Goal: Transaction & Acquisition: Purchase product/service

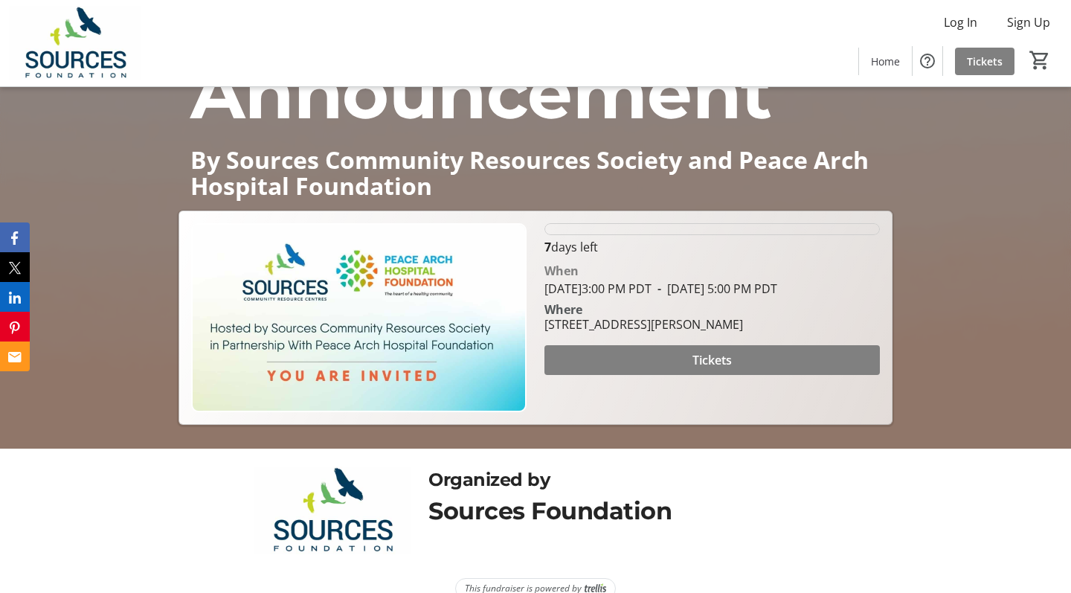
scroll to position [156, 0]
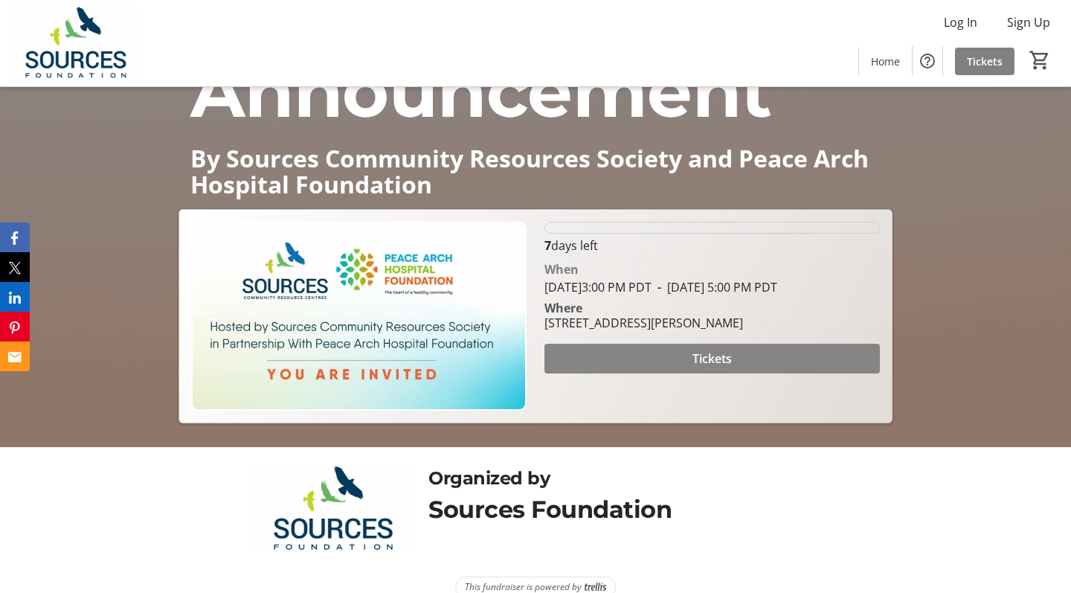
click at [710, 367] on span "Tickets" at bounding box center [712, 359] width 39 height 18
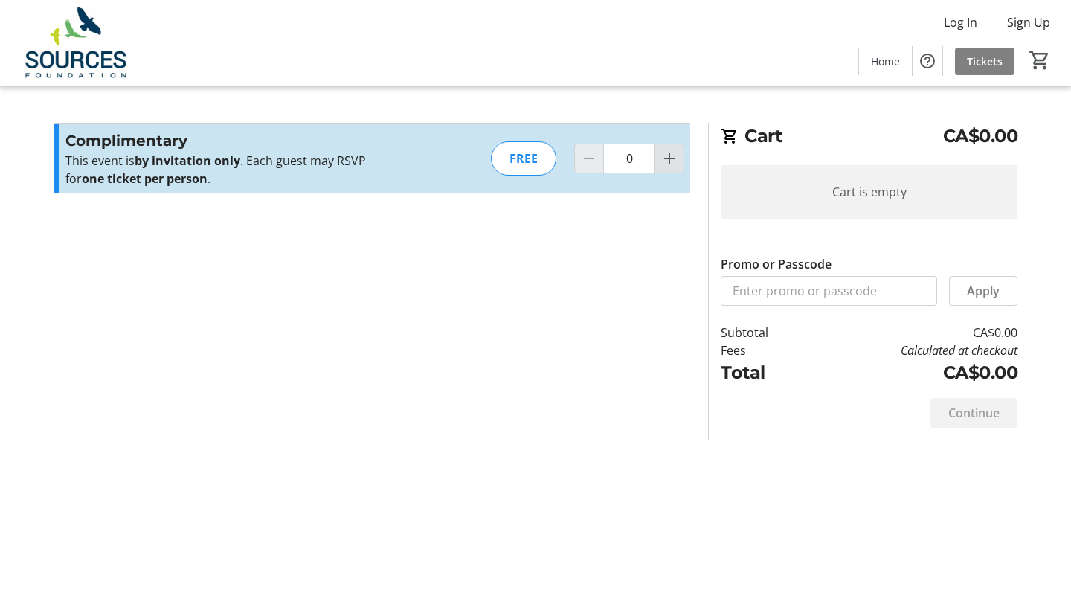
click at [669, 160] on mat-icon "Increment by one" at bounding box center [670, 159] width 18 height 18
type input "1"
click at [669, 160] on div at bounding box center [670, 159] width 30 height 30
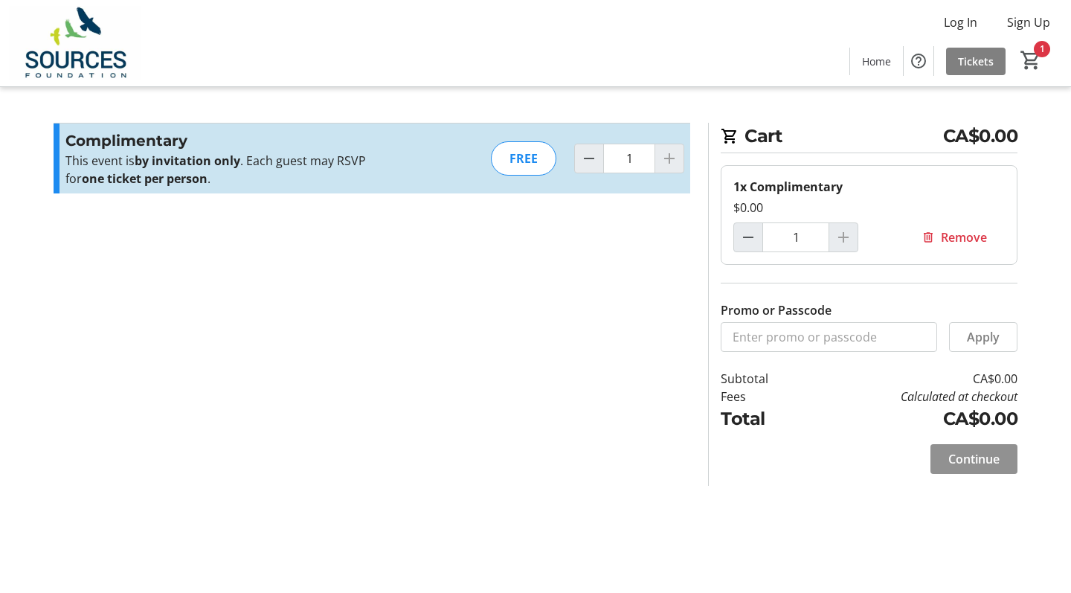
click at [931, 460] on span "Continue" at bounding box center [973, 459] width 51 height 18
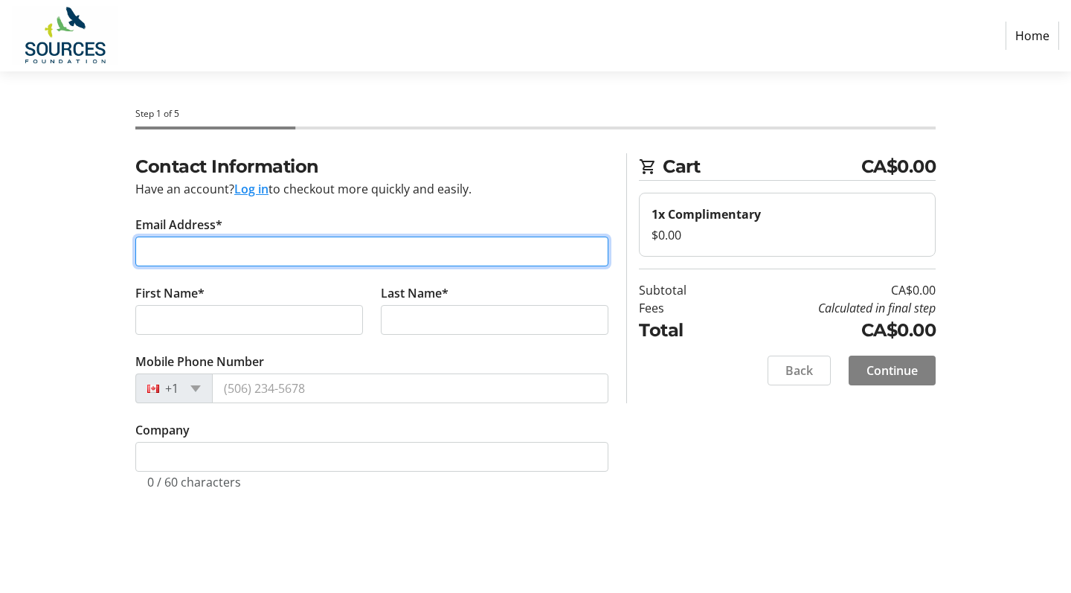
click at [277, 251] on input "Email Address*" at bounding box center [371, 252] width 473 height 30
type input "[EMAIL_ADDRESS][PERSON_NAME][DOMAIN_NAME]"
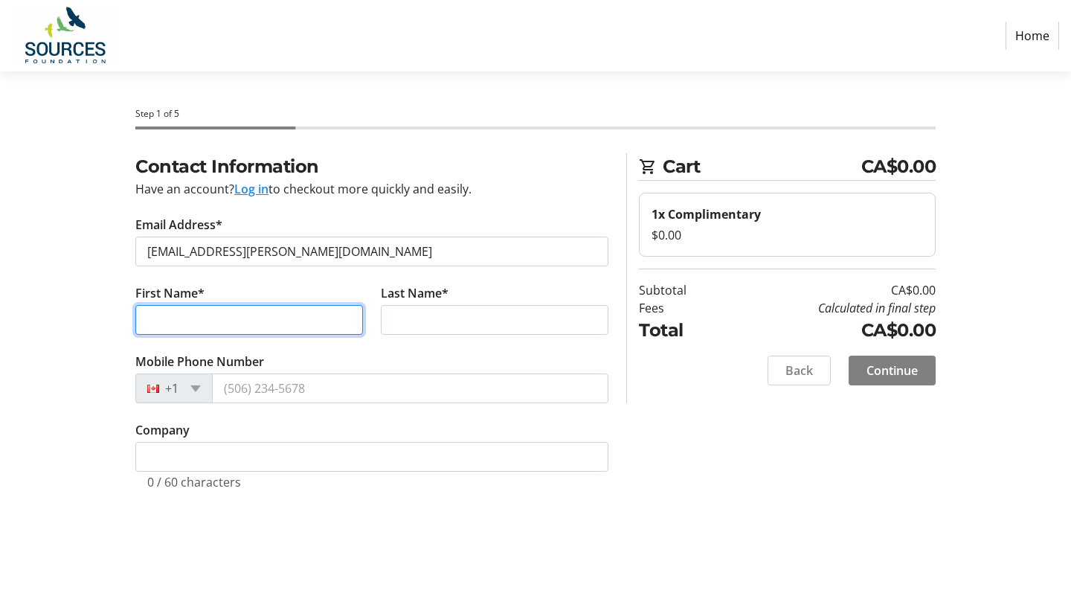
click at [245, 312] on input "First Name*" at bounding box center [249, 320] width 228 height 30
type input "[PERSON_NAME]"
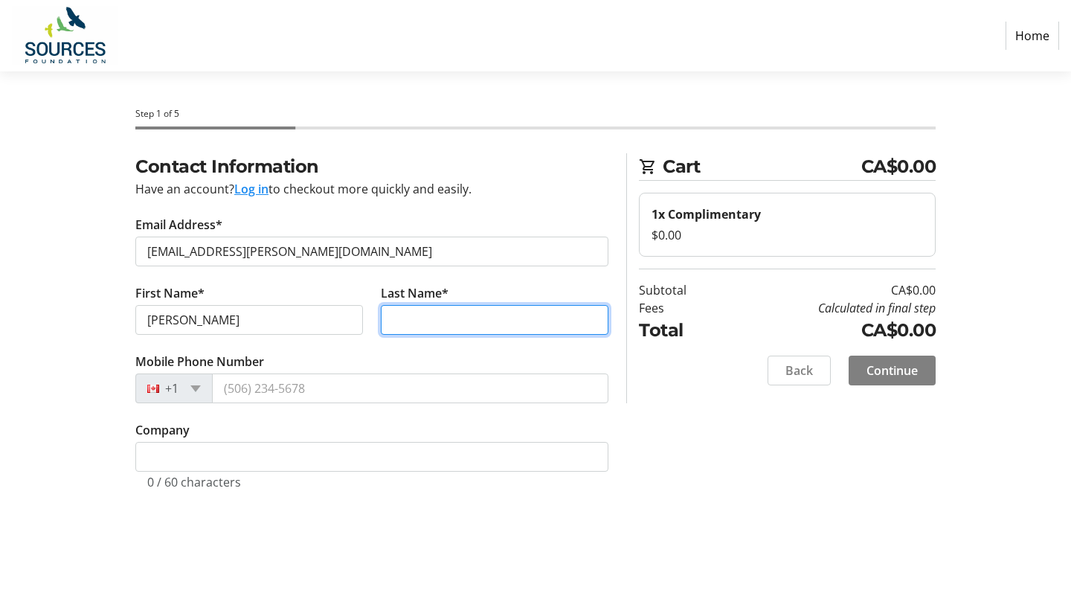
click at [421, 324] on input "Last Name*" at bounding box center [495, 320] width 228 height 30
type input "Frith"
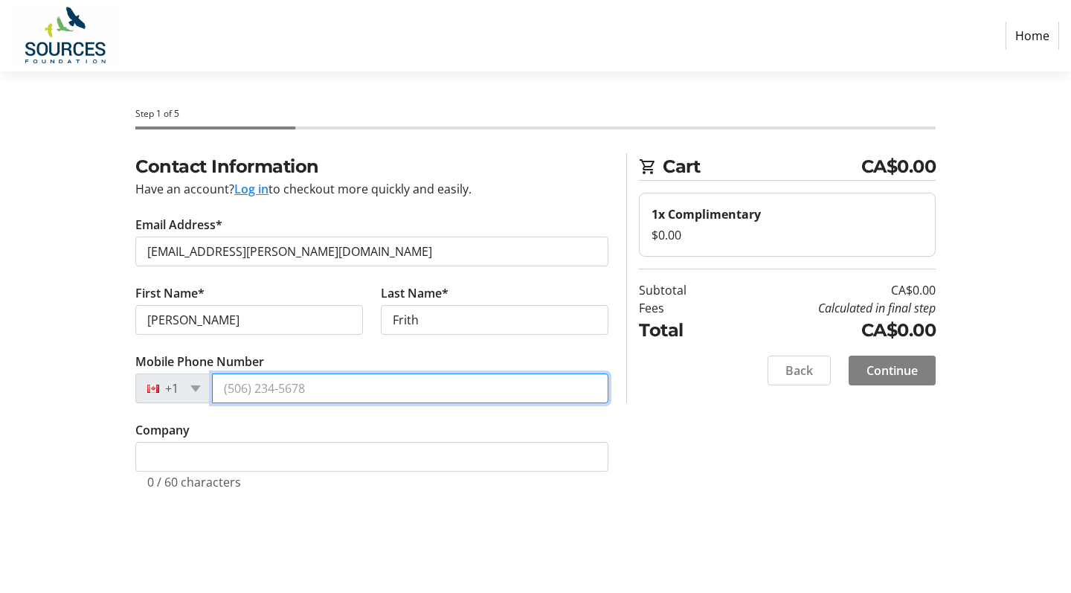
click at [289, 389] on input "Mobile Phone Number" at bounding box center [410, 388] width 396 height 30
type input "[PHONE_NUMBER]"
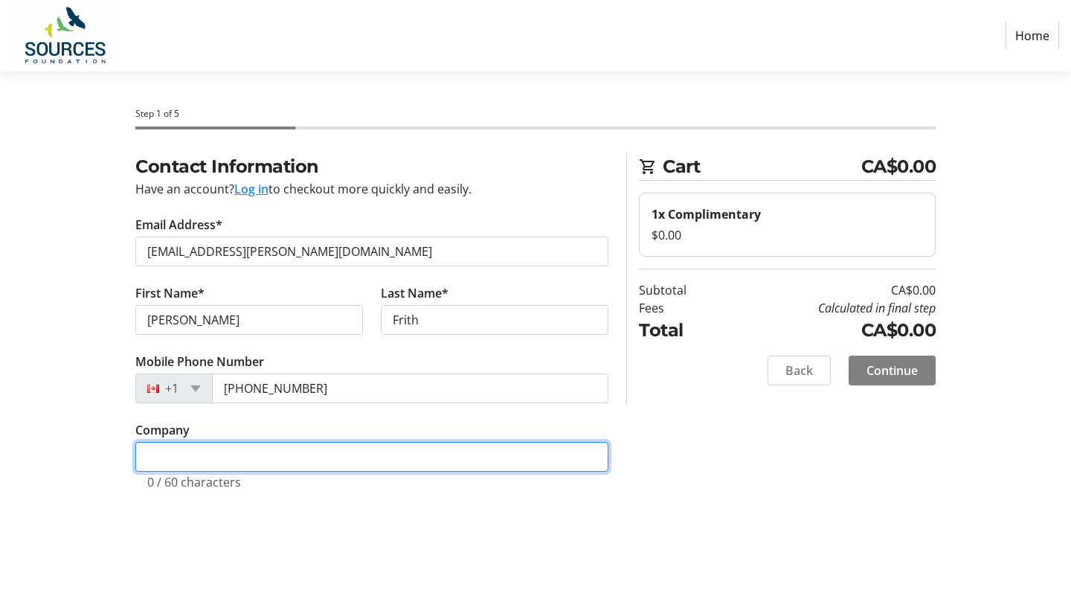
click at [221, 463] on input "Company" at bounding box center [371, 457] width 473 height 30
type input "The [PERSON_NAME] Jar"
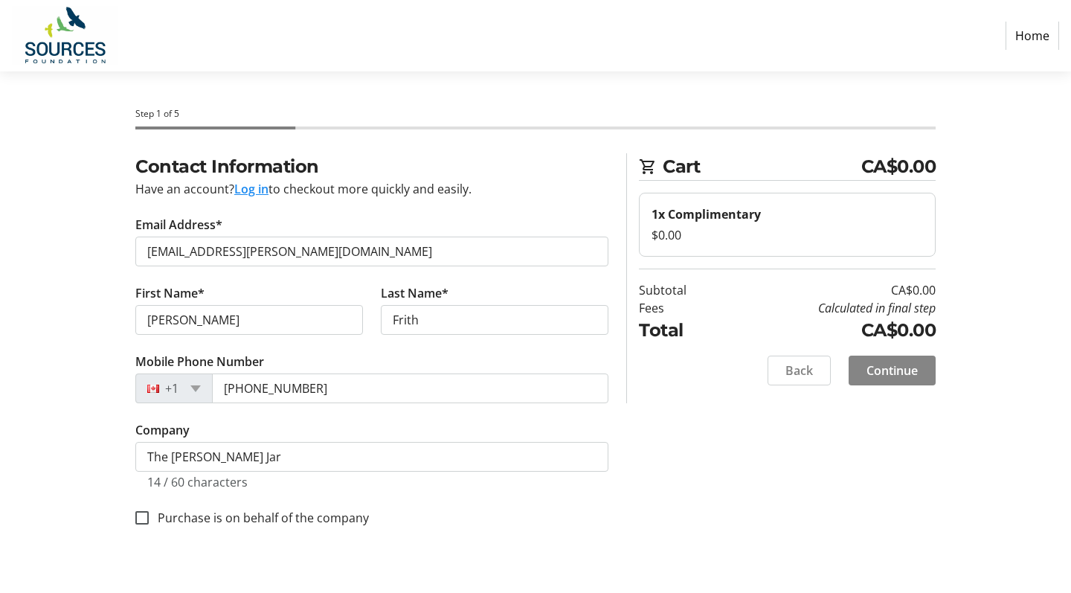
click at [897, 368] on span "Continue" at bounding box center [892, 371] width 51 height 18
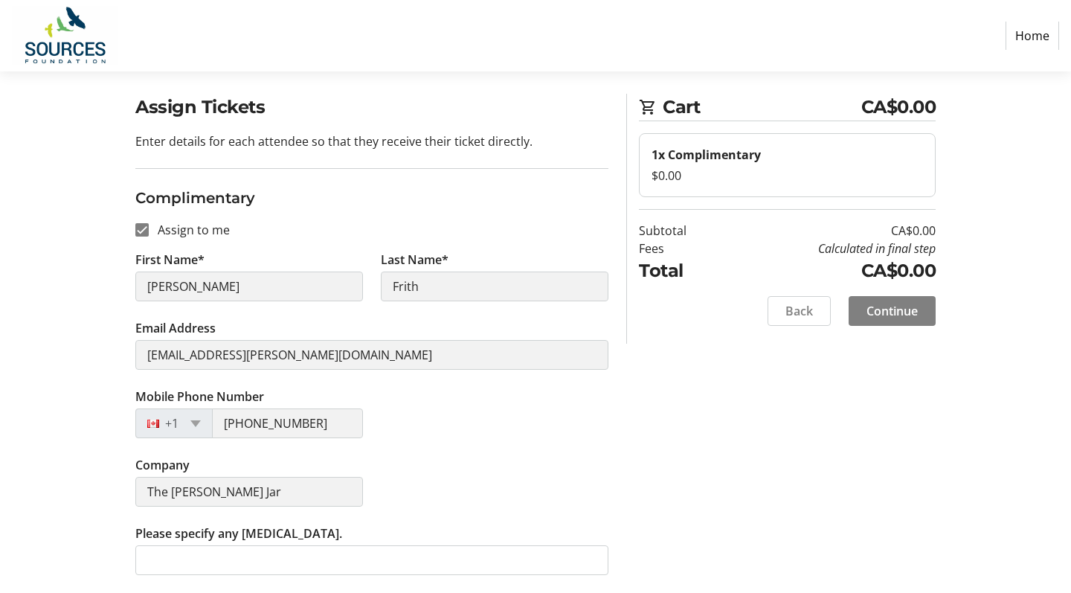
scroll to position [60, 0]
click at [901, 306] on span "Continue" at bounding box center [892, 311] width 51 height 18
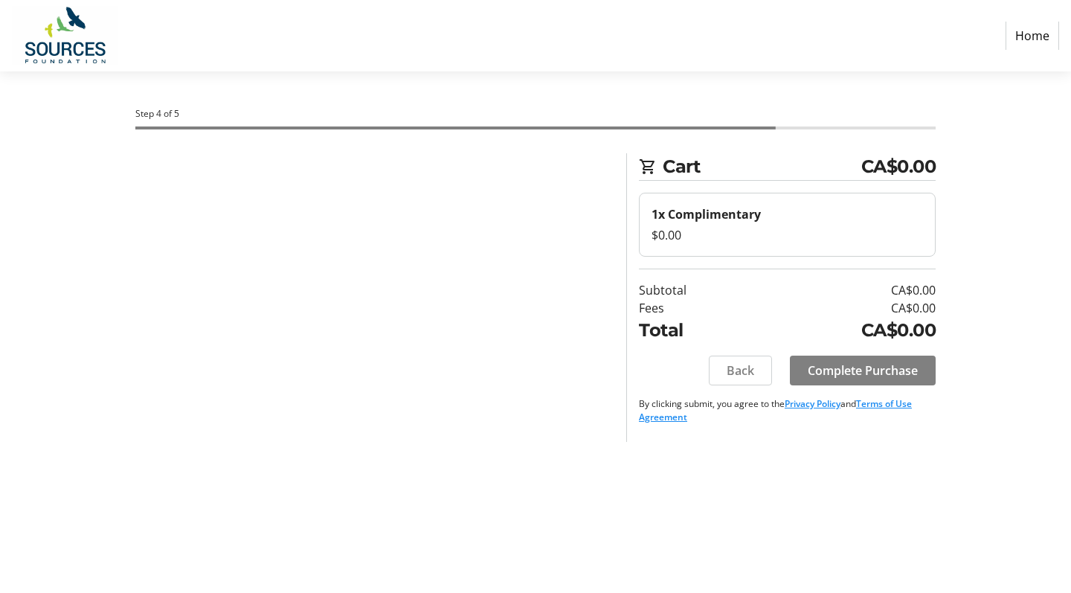
scroll to position [0, 0]
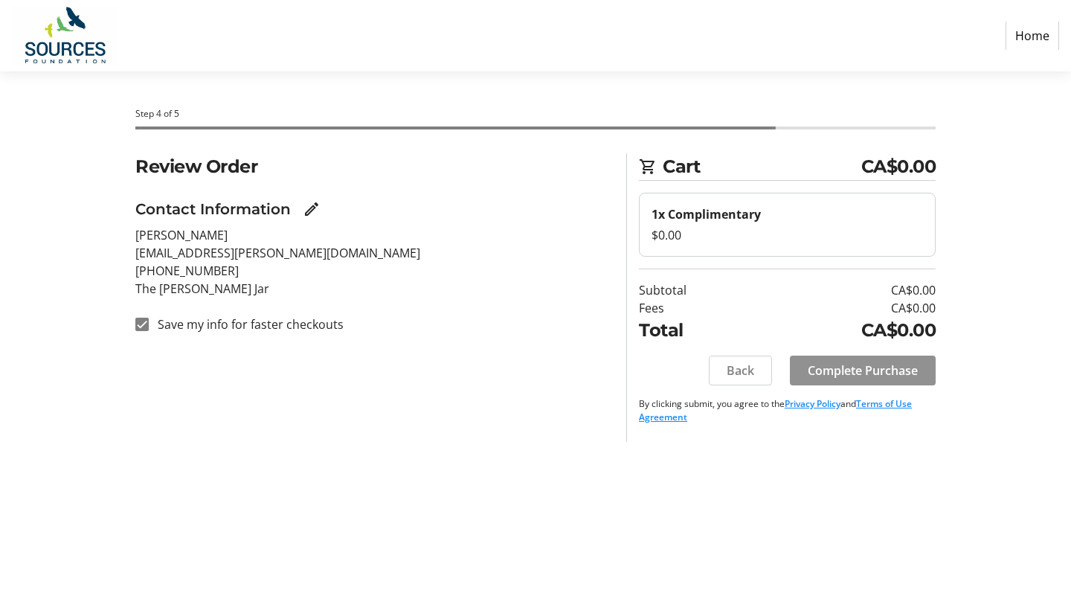
click at [847, 365] on span "Complete Purchase" at bounding box center [863, 371] width 110 height 18
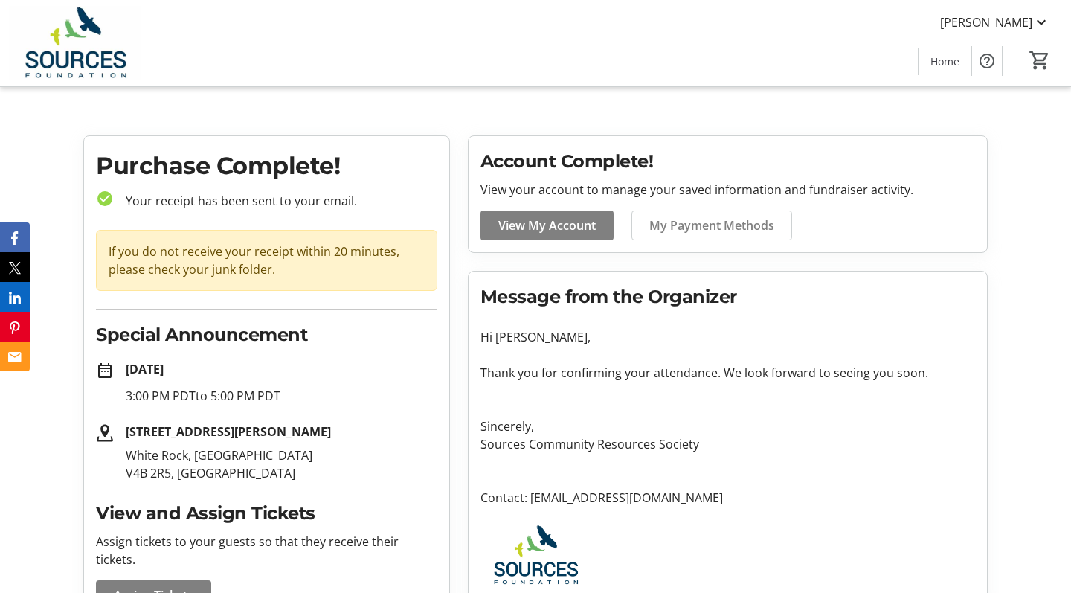
scroll to position [-7, 0]
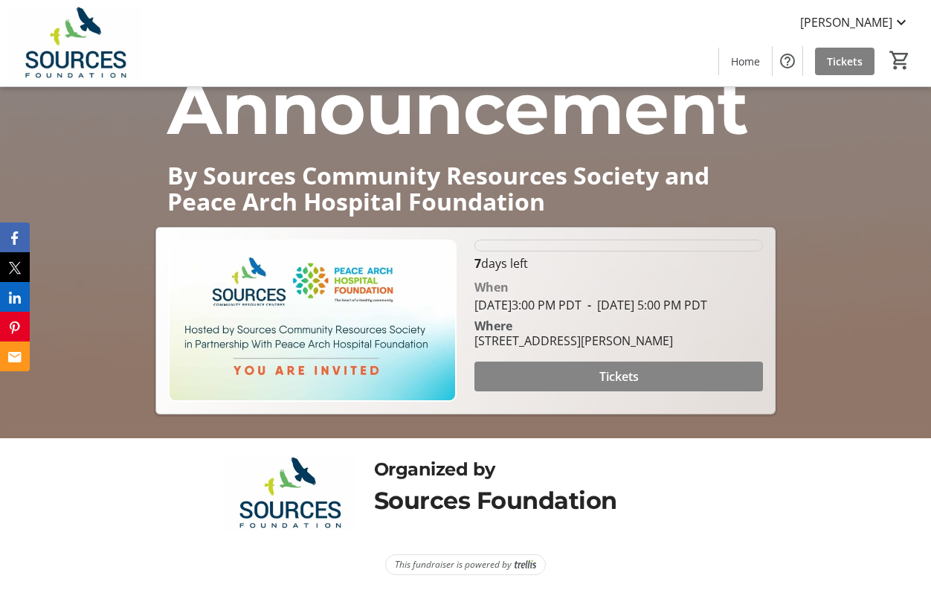
scroll to position [155, 0]
click at [613, 385] on span "Tickets" at bounding box center [619, 376] width 39 height 18
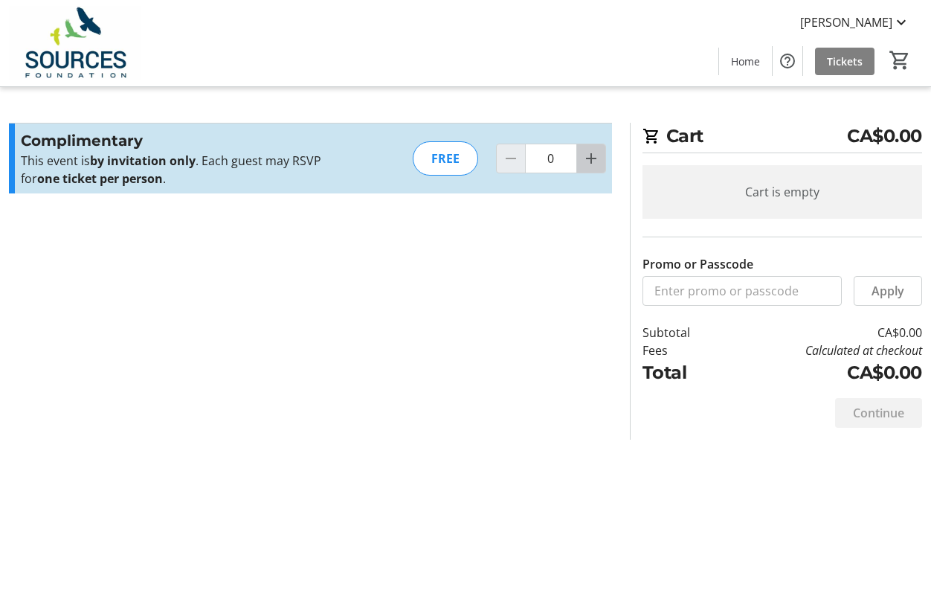
click at [595, 159] on mat-icon "Increment by one" at bounding box center [591, 159] width 18 height 18
type input "1"
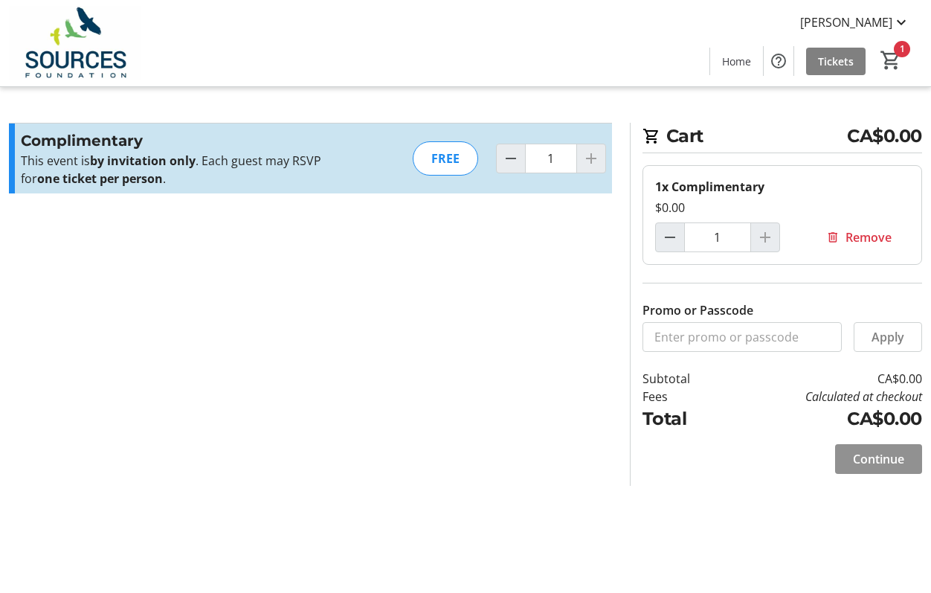
click at [874, 461] on span "Continue" at bounding box center [878, 459] width 51 height 18
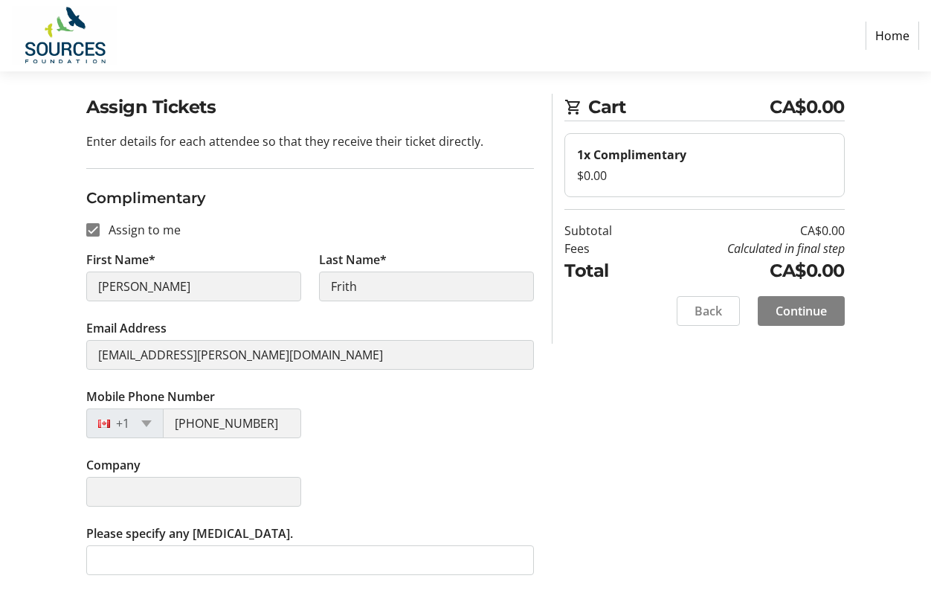
scroll to position [60, 0]
click at [805, 310] on span "Continue" at bounding box center [801, 311] width 51 height 18
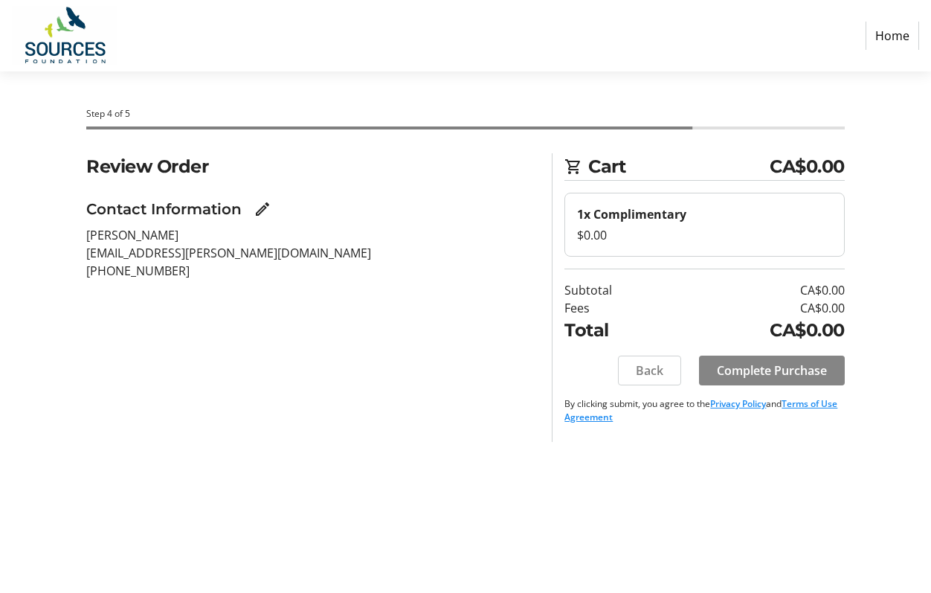
click at [764, 369] on span "Complete Purchase" at bounding box center [772, 371] width 110 height 18
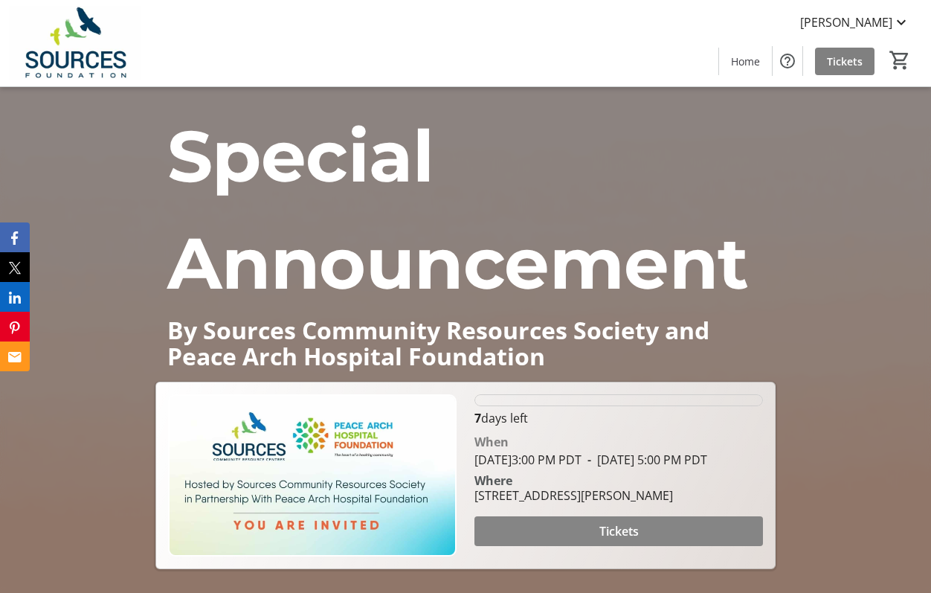
click at [615, 535] on span "Tickets" at bounding box center [619, 531] width 39 height 18
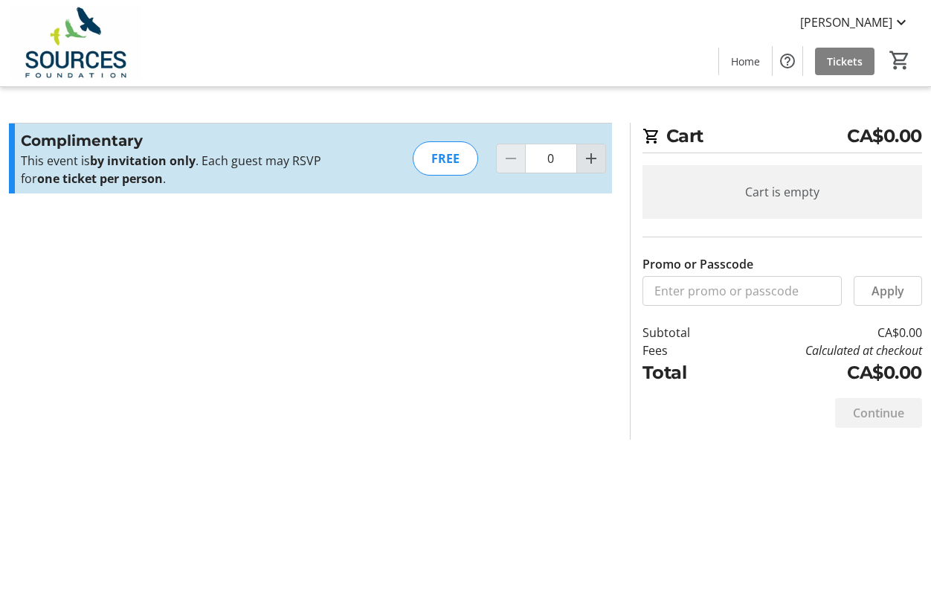
click at [592, 155] on mat-icon "Increment by one" at bounding box center [591, 159] width 18 height 18
type input "1"
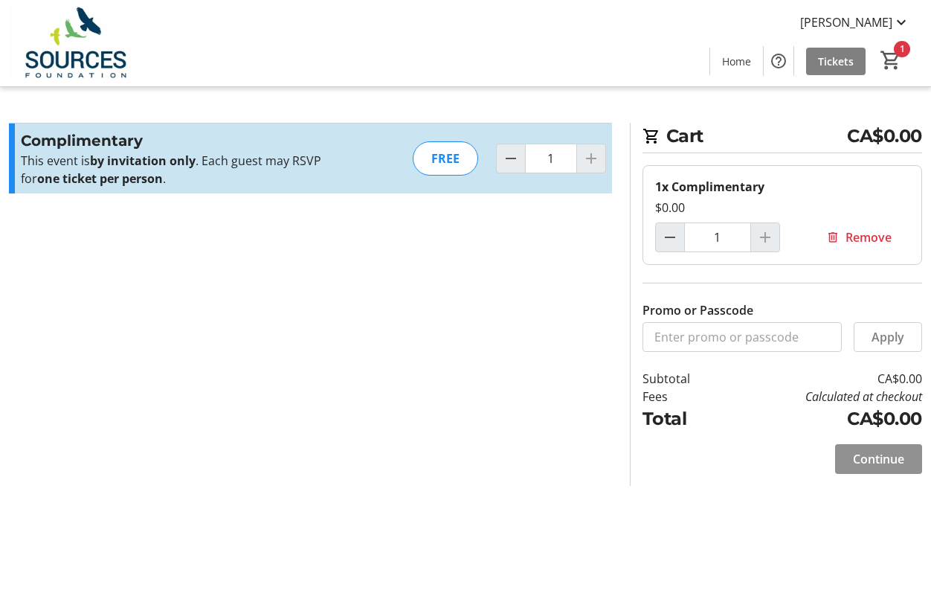
click at [881, 460] on span "Continue" at bounding box center [878, 459] width 51 height 18
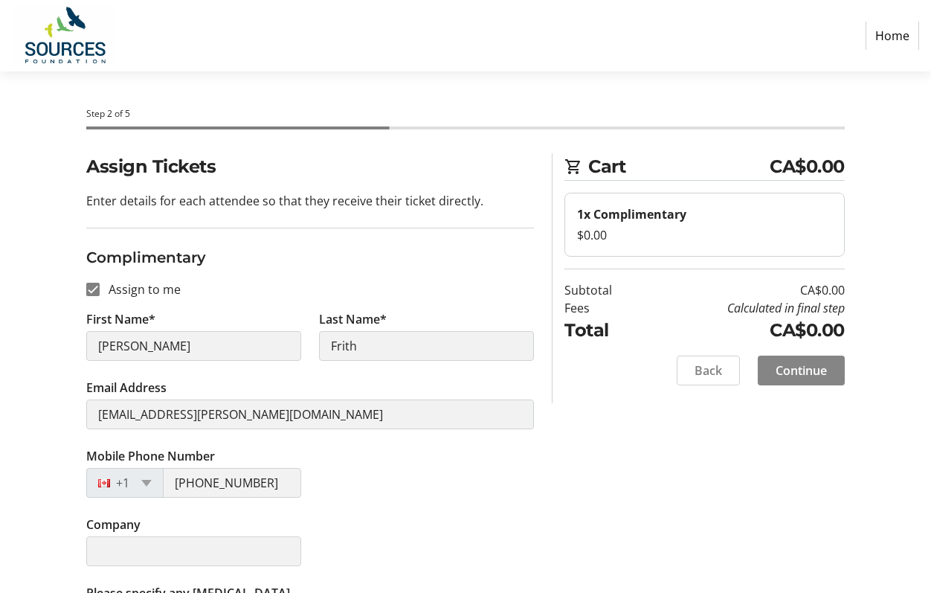
click at [812, 376] on span "Continue" at bounding box center [801, 371] width 51 height 18
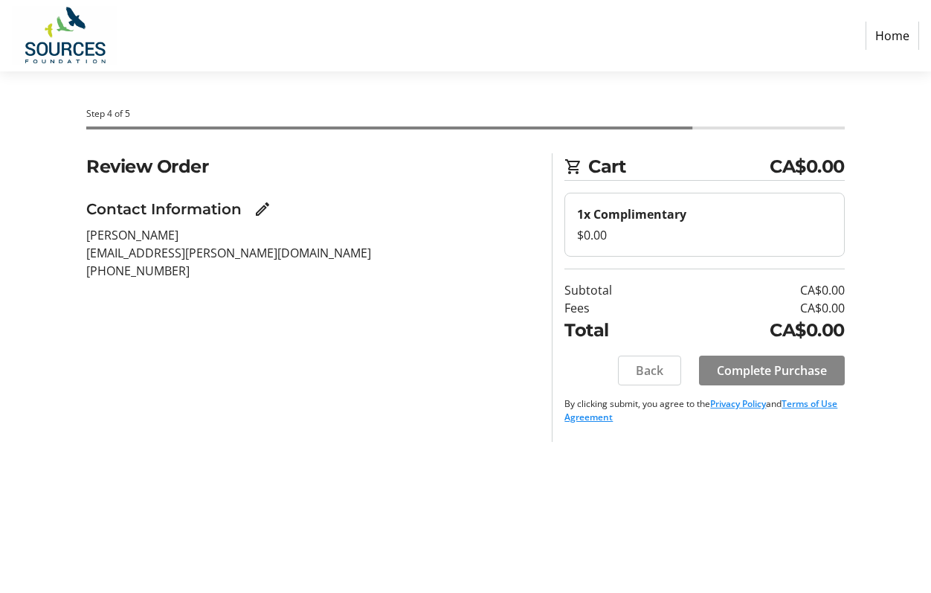
click at [796, 376] on span "Complete Purchase" at bounding box center [772, 371] width 110 height 18
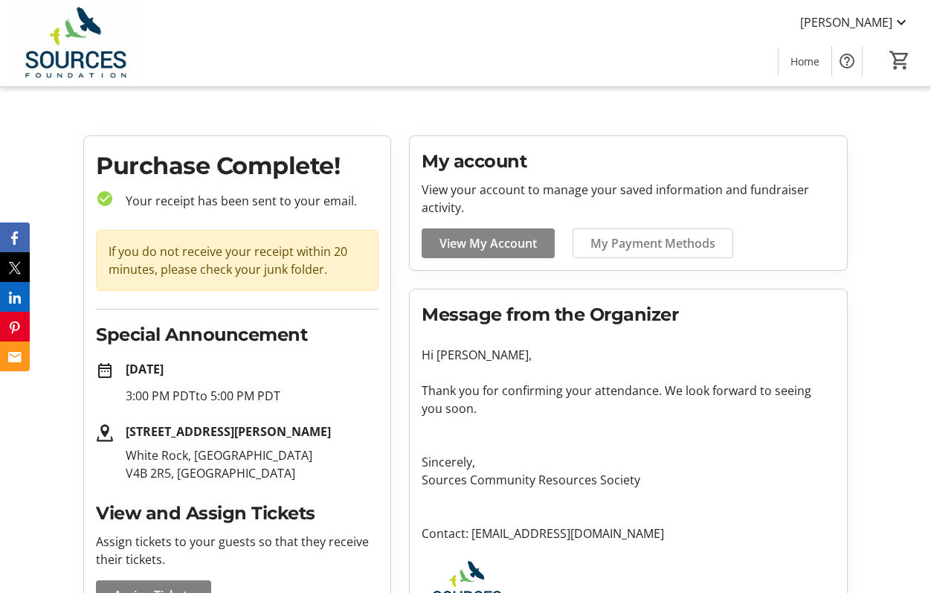
click at [483, 243] on span "View My Account" at bounding box center [488, 243] width 97 height 18
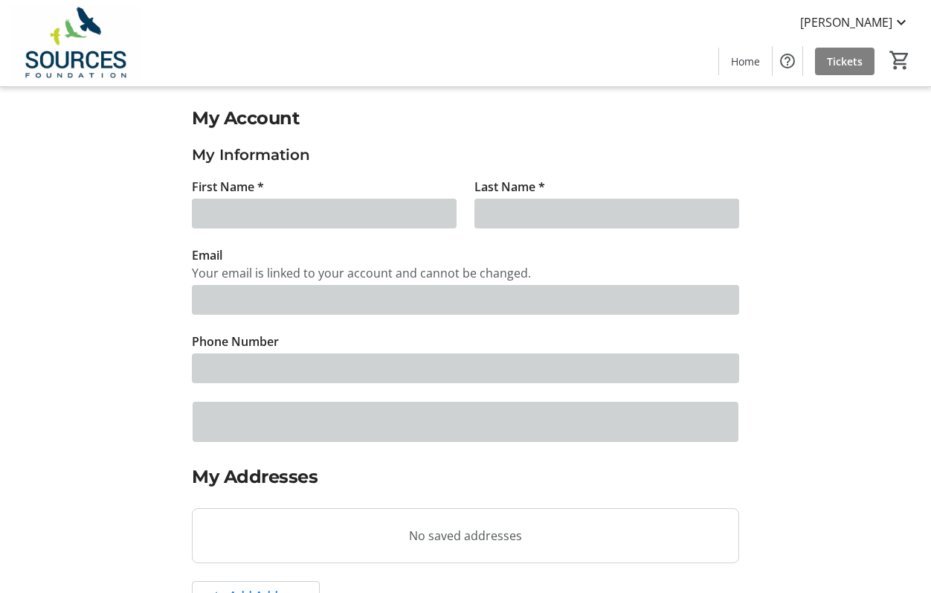
type input "[PERSON_NAME]"
type input "Frith"
type input "[EMAIL_ADDRESS][PERSON_NAME][DOMAIN_NAME]"
type input "[PHONE_NUMBER]"
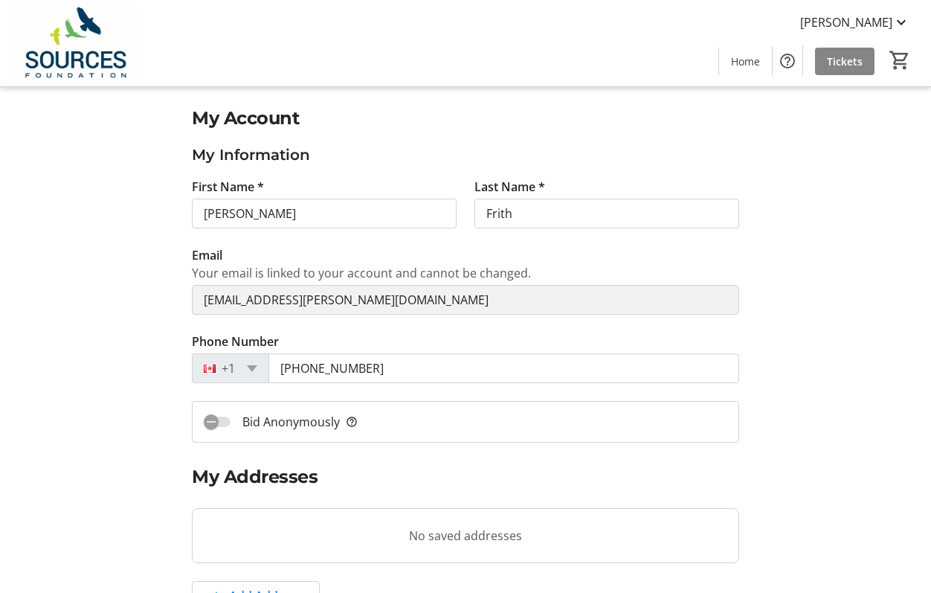
click at [840, 60] on span "Tickets" at bounding box center [845, 62] width 36 height 16
